Goal: Information Seeking & Learning: Learn about a topic

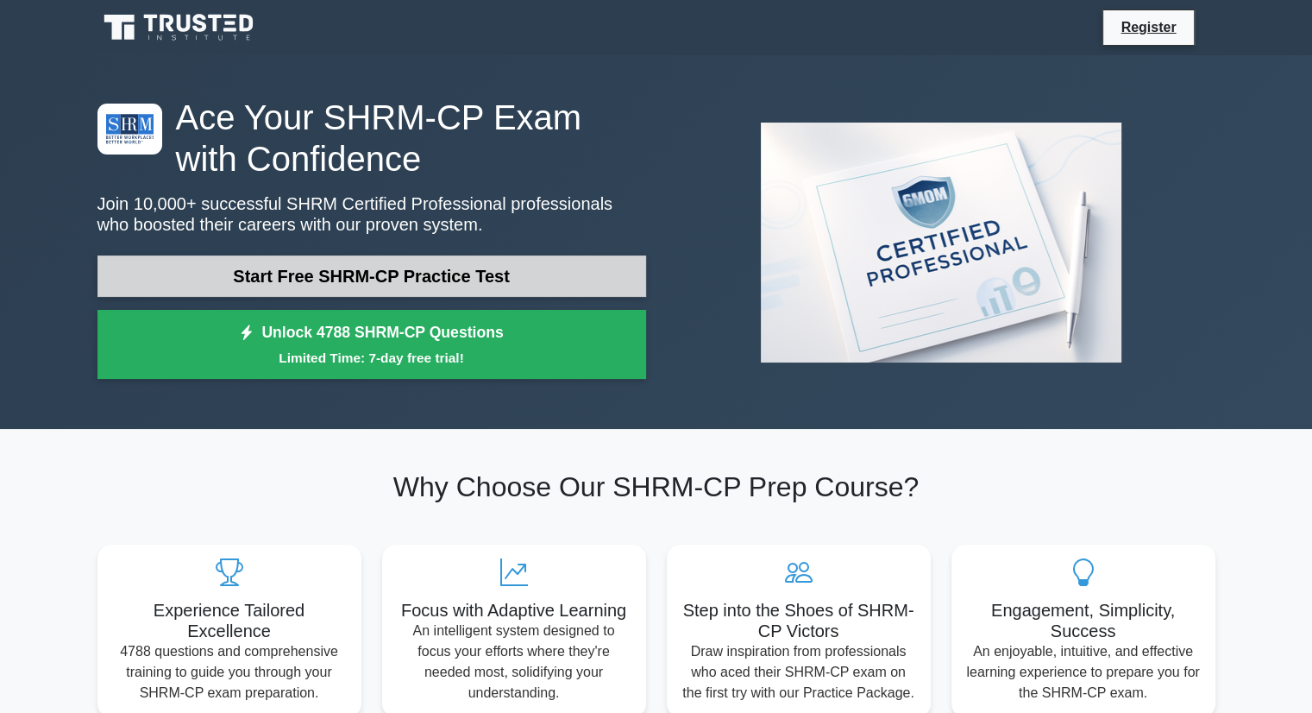
click at [366, 278] on link "Start Free SHRM-CP Practice Test" at bounding box center [372, 275] width 549 height 41
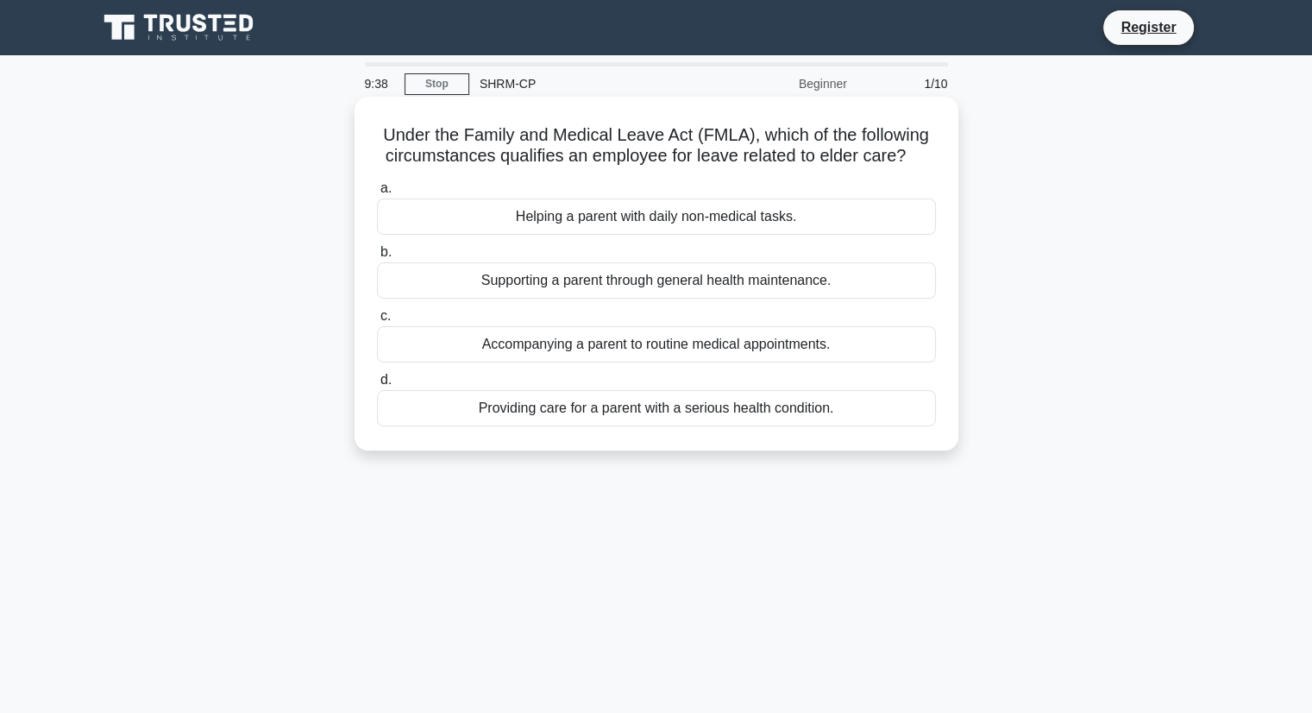
click at [858, 404] on div "Providing care for a parent with a serious health condition." at bounding box center [656, 408] width 559 height 36
click at [377, 386] on input "d. Providing care for a parent with a serious health condition." at bounding box center [377, 379] width 0 height 11
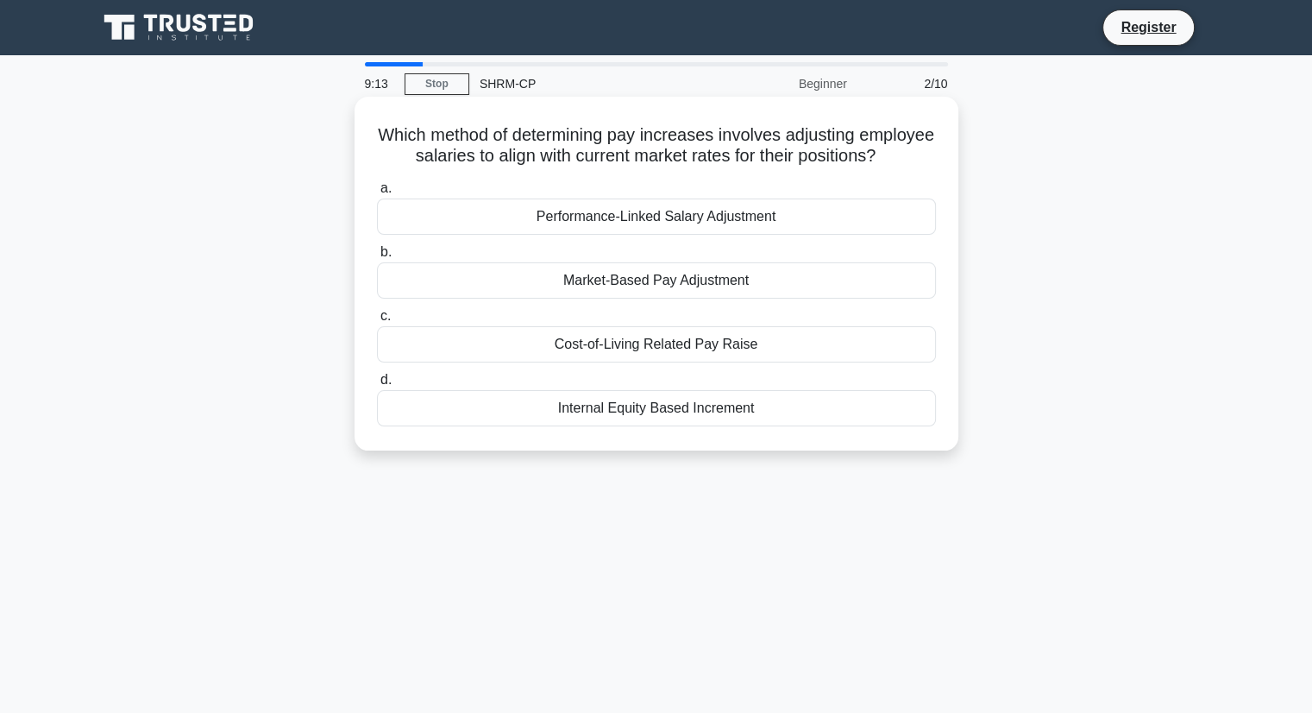
click at [804, 299] on div "Market-Based Pay Adjustment" at bounding box center [656, 280] width 559 height 36
click at [377, 258] on input "b. Market-Based Pay Adjustment" at bounding box center [377, 252] width 0 height 11
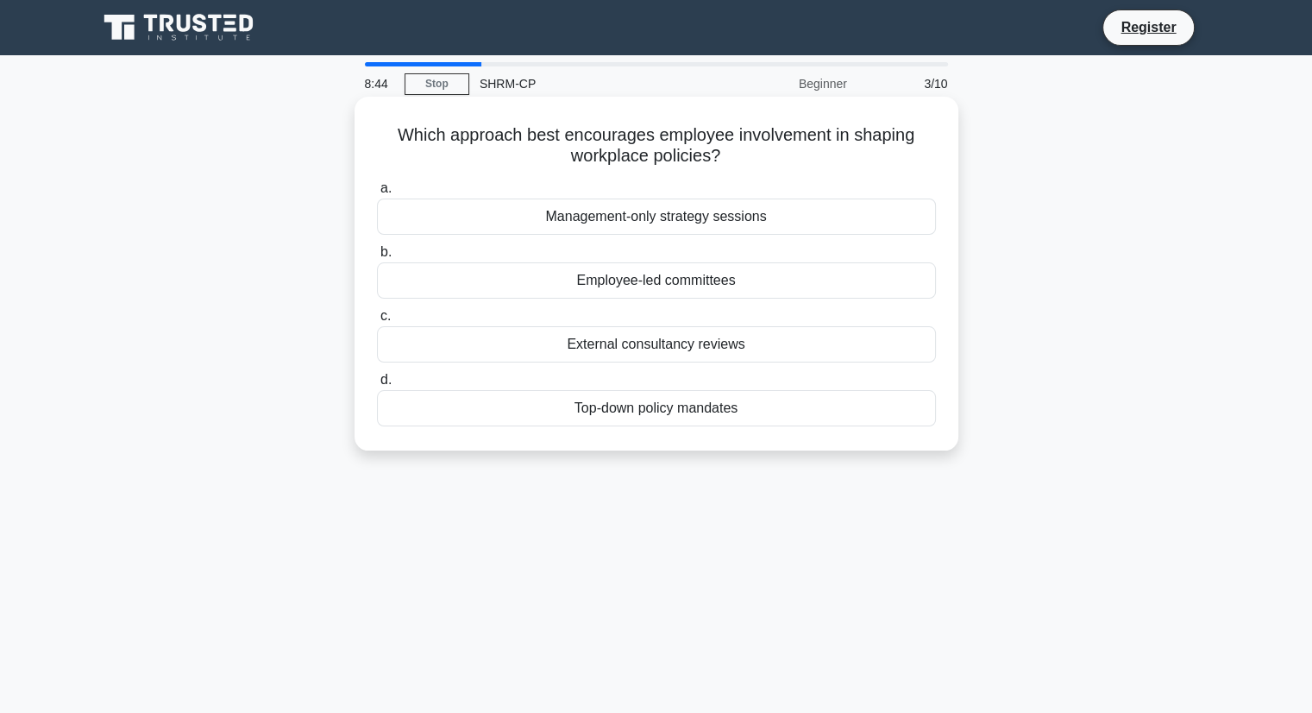
click at [820, 299] on div "Employee-led committees" at bounding box center [656, 280] width 559 height 36
click at [377, 258] on input "b. Employee-led committees" at bounding box center [377, 252] width 0 height 11
click at [801, 217] on div "Mutual reliance for task completion" at bounding box center [656, 216] width 559 height 36
click at [377, 194] on input "a. Mutual reliance for task completion" at bounding box center [377, 188] width 0 height 11
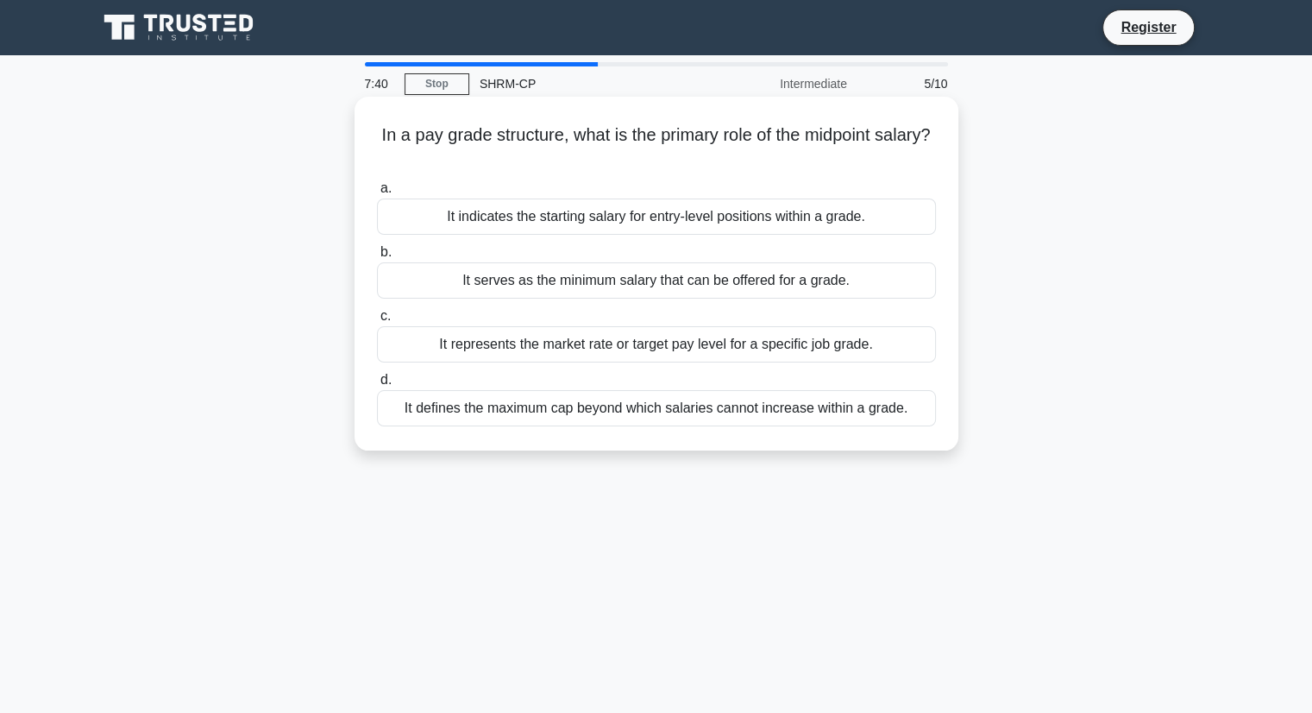
click at [771, 420] on div "It defines the maximum cap beyond which salaries cannot increase within a grade." at bounding box center [656, 408] width 559 height 36
click at [377, 386] on input "d. It defines the maximum cap beyond which salaries cannot increase within a gr…" at bounding box center [377, 379] width 0 height 11
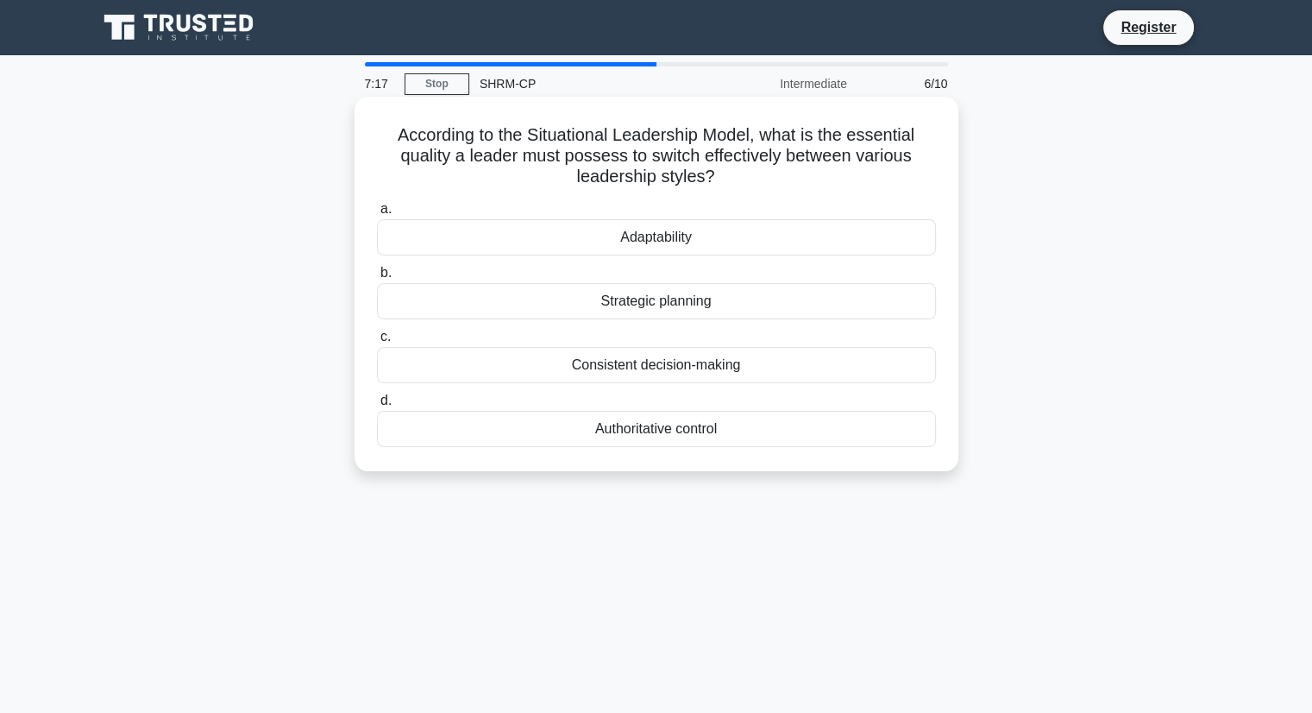
click at [852, 220] on div "Adaptability" at bounding box center [656, 237] width 559 height 36
click at [377, 215] on input "a. Adaptability" at bounding box center [377, 209] width 0 height 11
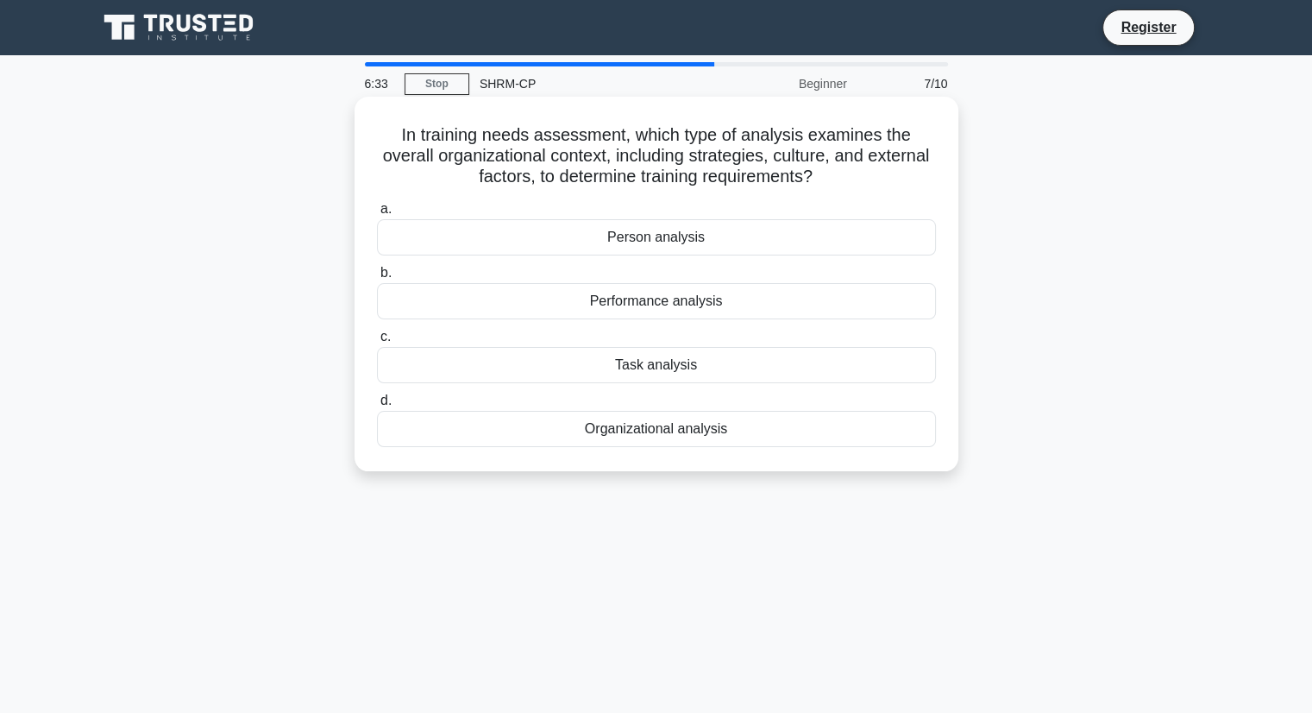
click at [709, 438] on div "Organizational analysis" at bounding box center [656, 429] width 559 height 36
click at [377, 406] on input "d. Organizational analysis" at bounding box center [377, 400] width 0 height 11
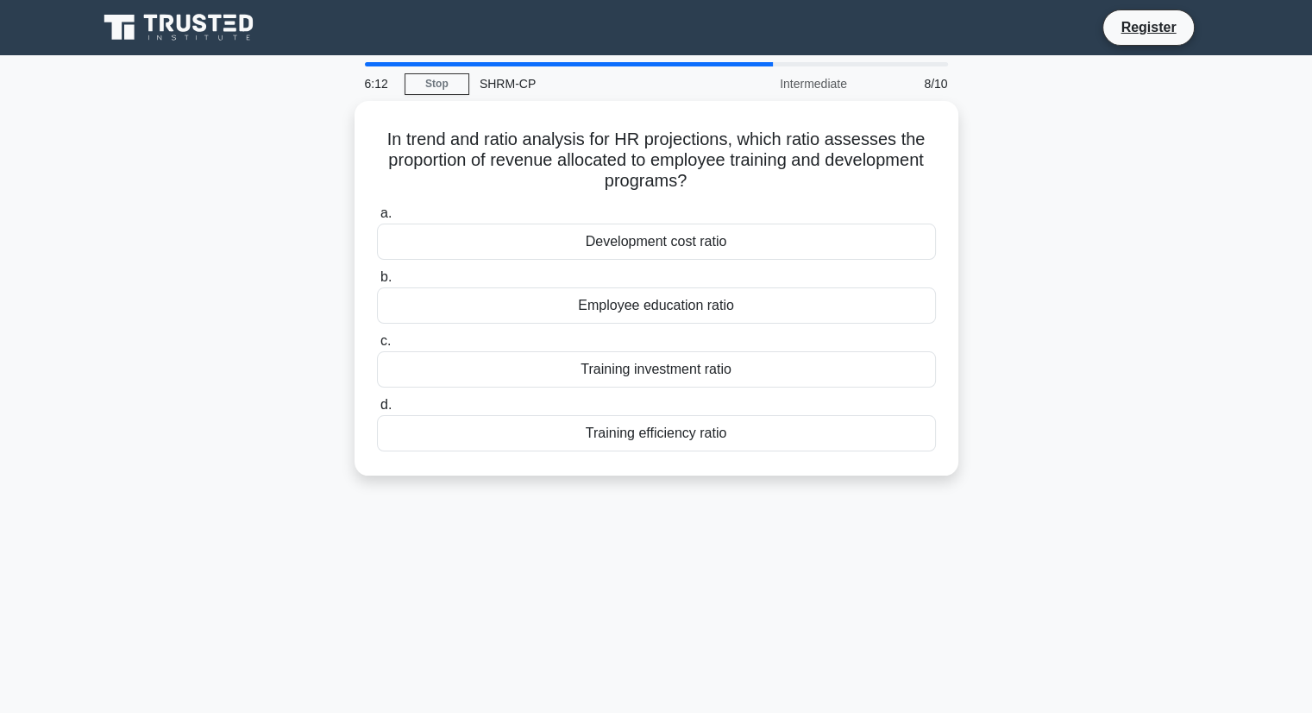
click at [834, 249] on div "Development cost ratio" at bounding box center [656, 241] width 559 height 36
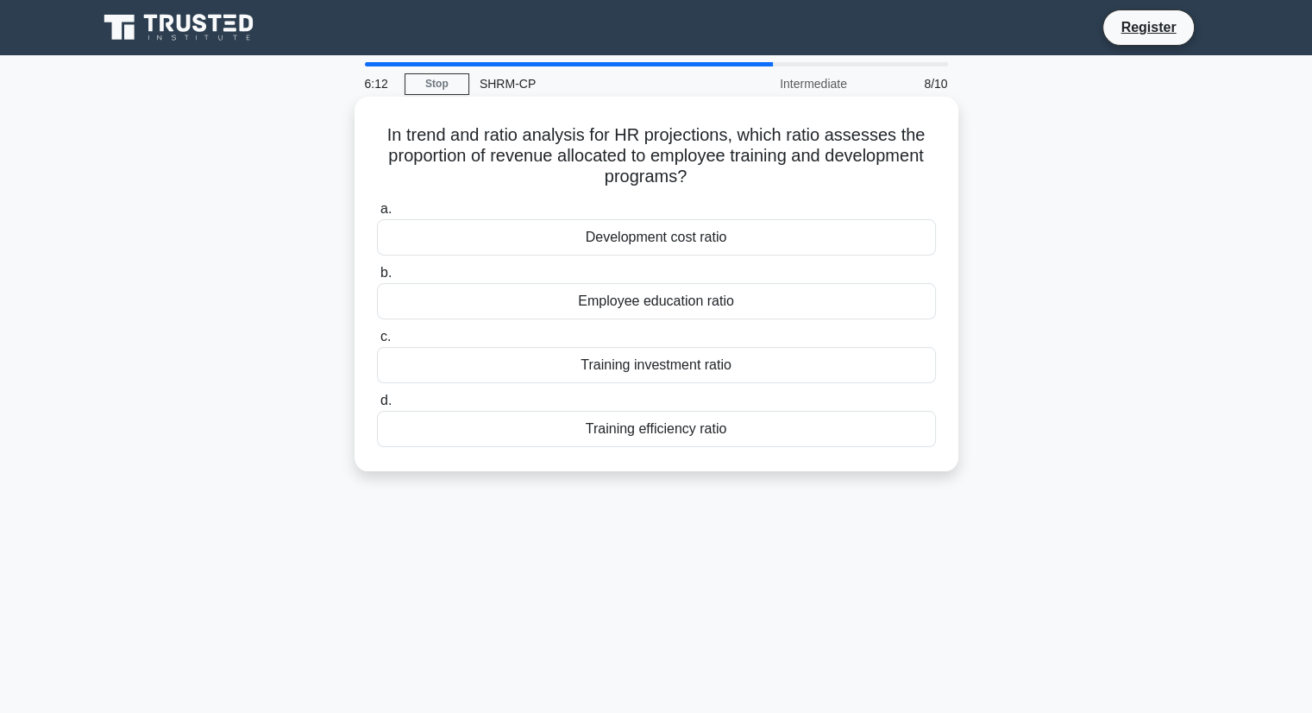
click at [377, 215] on input "a. Development cost ratio" at bounding box center [377, 209] width 0 height 11
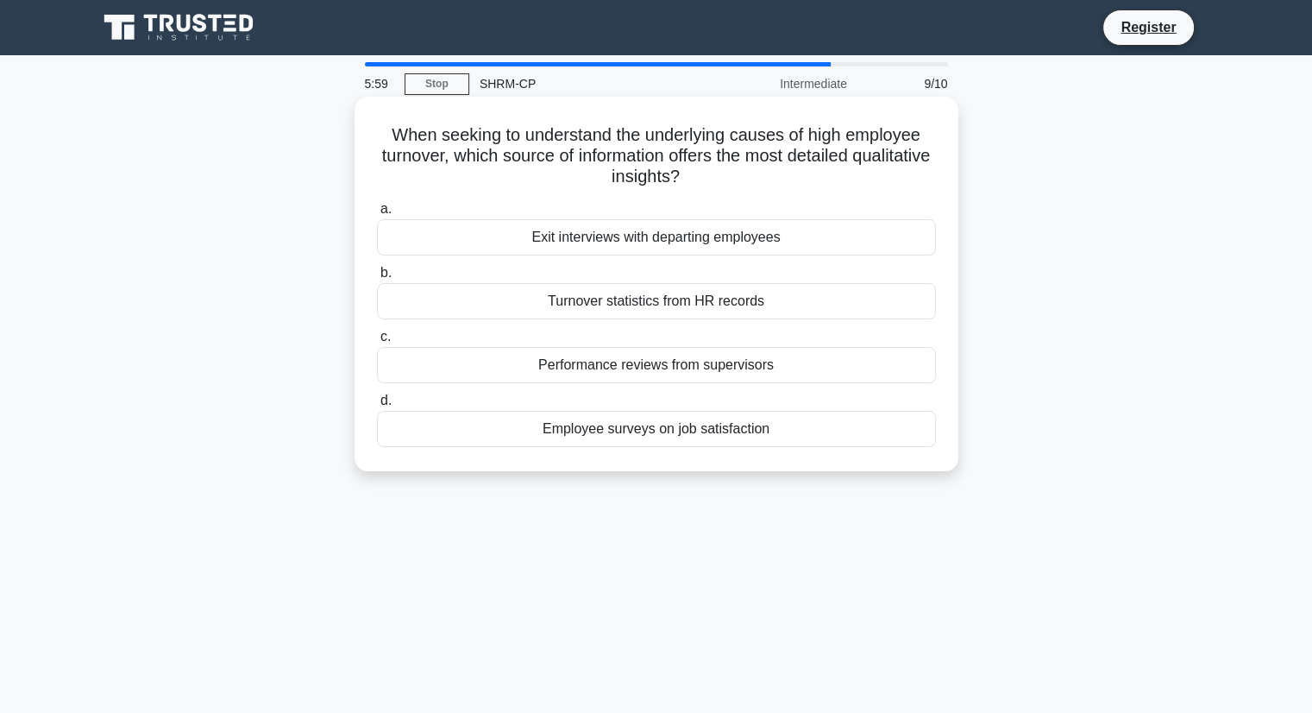
click at [864, 245] on div "Exit interviews with departing employees" at bounding box center [656, 237] width 559 height 36
click at [377, 215] on input "a. Exit interviews with departing employees" at bounding box center [377, 209] width 0 height 11
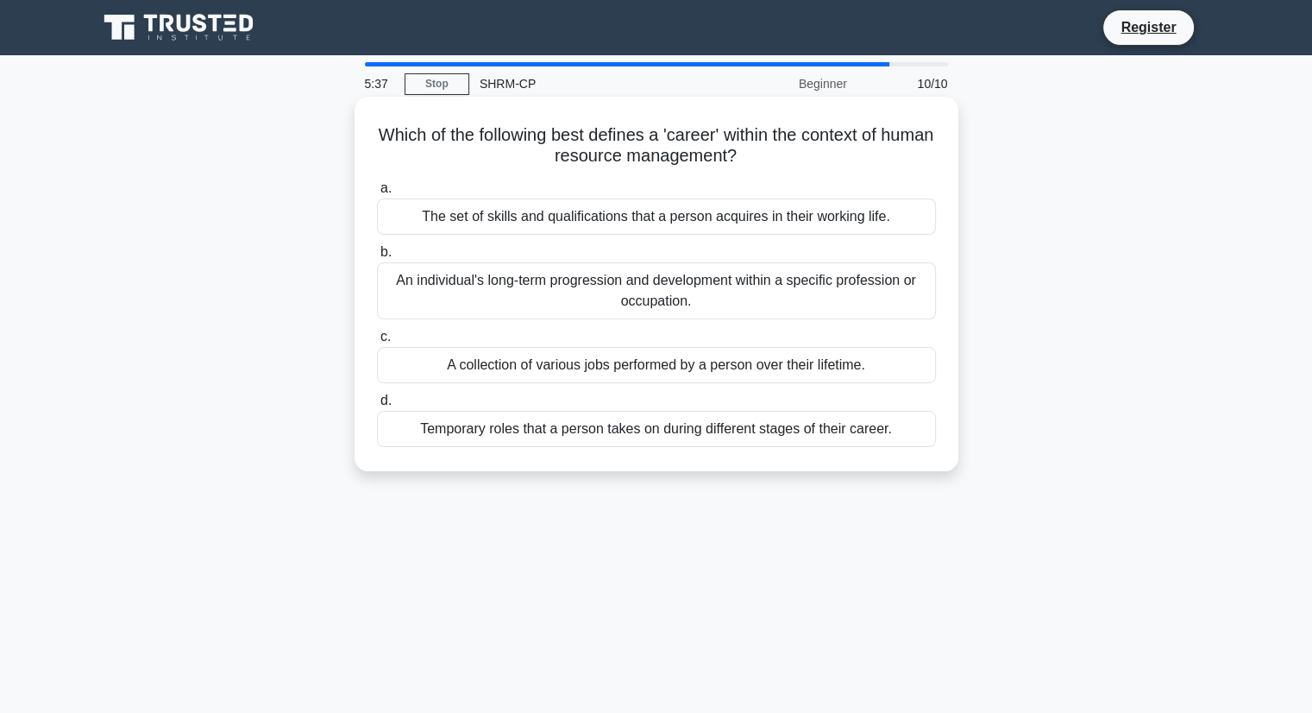
click at [668, 299] on div "An individual's long-term progression and development within a specific profess…" at bounding box center [656, 290] width 559 height 57
click at [377, 258] on input "b. An individual's long-term progression and development within a specific prof…" at bounding box center [377, 252] width 0 height 11
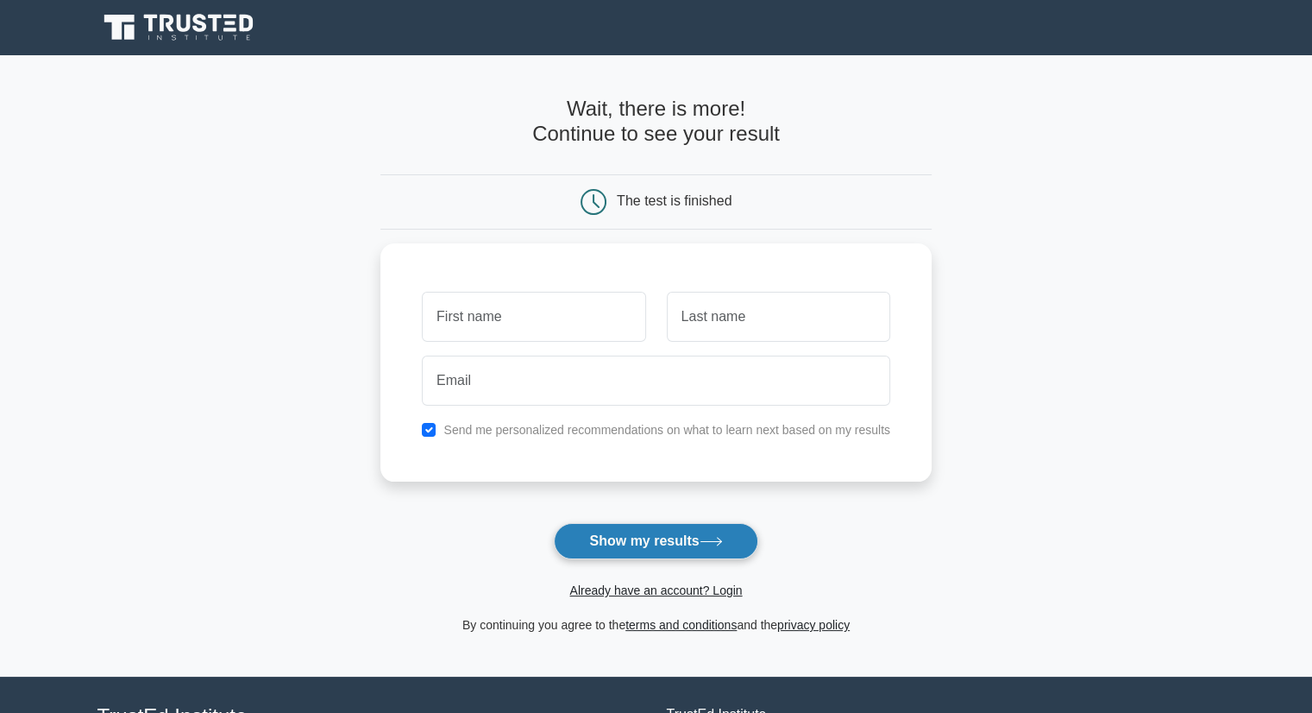
click at [677, 553] on button "Show my results" at bounding box center [656, 541] width 204 height 36
